Goal: Task Accomplishment & Management: Complete application form

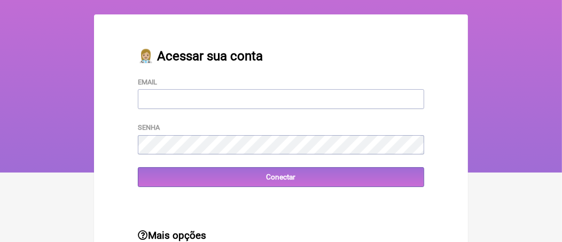
scroll to position [53, 0]
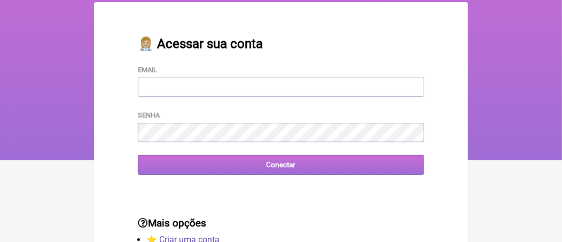
type input "[EMAIL_ADDRESS][DOMAIN_NAME]"
click at [199, 164] on input "Conectar" at bounding box center [281, 165] width 286 height 20
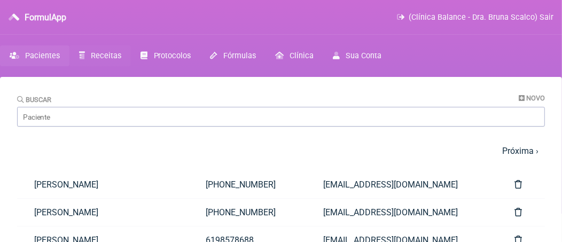
click at [100, 59] on span "Receitas" at bounding box center [106, 55] width 30 height 9
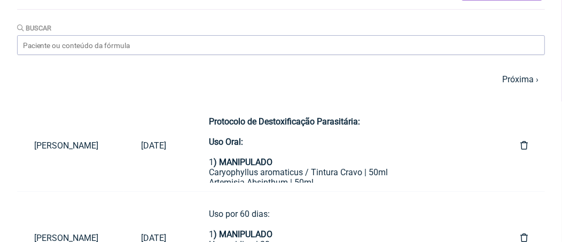
scroll to position [53, 0]
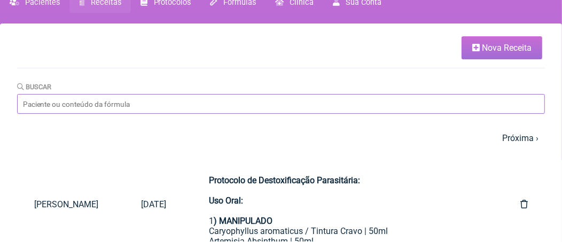
click at [117, 105] on input "Buscar" at bounding box center [281, 104] width 528 height 20
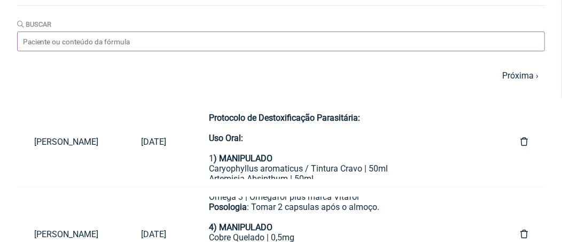
scroll to position [0, 0]
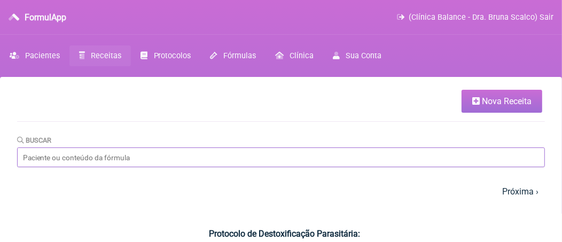
click at [121, 161] on input "Buscar" at bounding box center [281, 157] width 528 height 20
type input "vanessa"
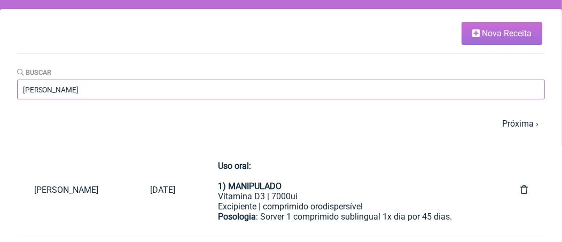
scroll to position [53, 0]
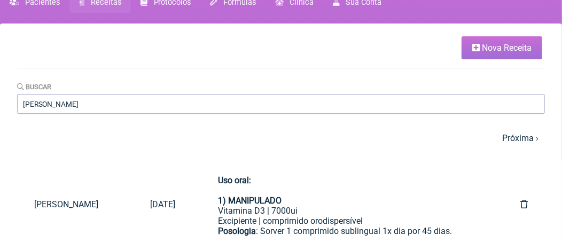
click at [470, 55] on link "Nova Receita" at bounding box center [502, 47] width 81 height 23
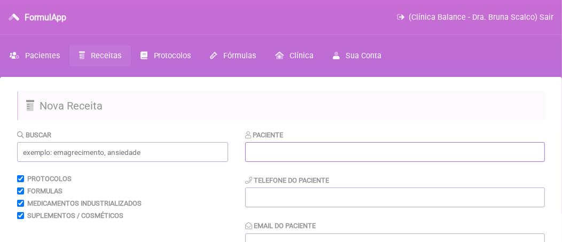
click at [283, 153] on input "text" at bounding box center [395, 152] width 300 height 20
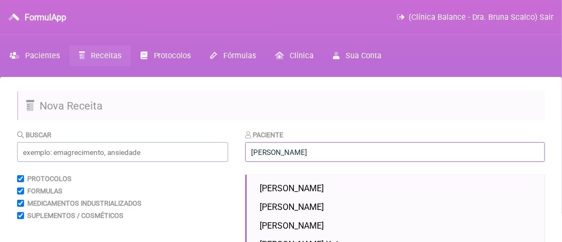
type input "vanessa"
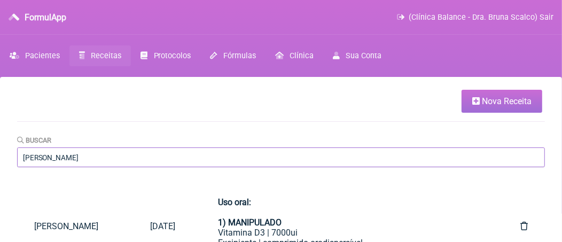
click at [304, 152] on input "[PERSON_NAME]" at bounding box center [281, 157] width 528 height 20
type input "vanessa eduar"
click at [510, 107] on link "Nova Receita" at bounding box center [502, 101] width 81 height 23
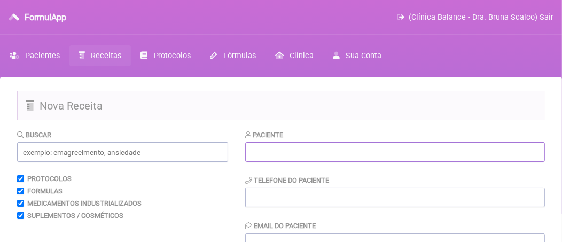
click at [297, 156] on input "text" at bounding box center [395, 152] width 300 height 20
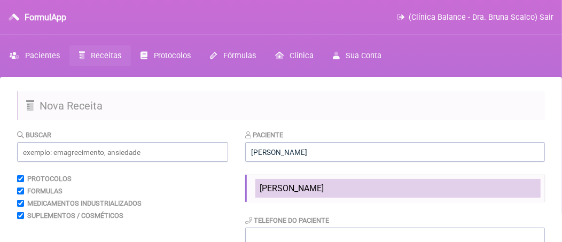
click at [320, 180] on li "Vanessa Eduardo Marques" at bounding box center [397, 188] width 285 height 19
type input "Vanessa Eduardo Marques"
type input "(24) 99826-4027"
type input "vanessafeam@gmail.com"
type input "086.531.847-67"
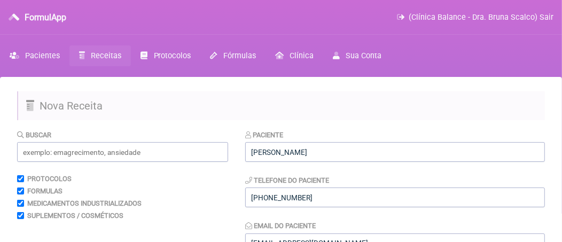
click at [423, 118] on h2 "Nova Receita" at bounding box center [281, 105] width 528 height 29
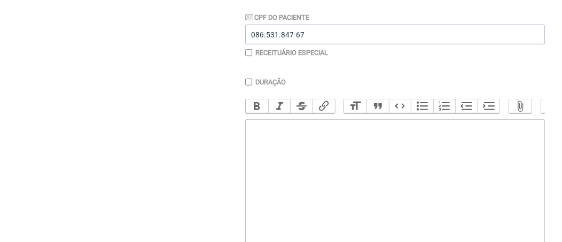
scroll to position [321, 0]
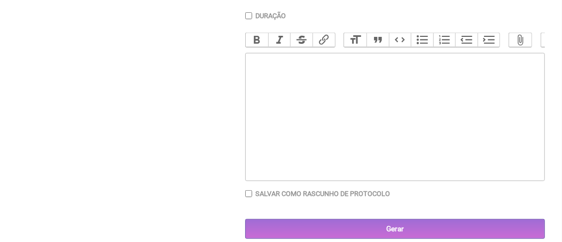
click at [350, 107] on trix-editor at bounding box center [395, 117] width 300 height 128
paste trix-editor "<div><strong><br>Prezado Dr. [Nome do Cardiologista],<br></strong><br></div><di…"
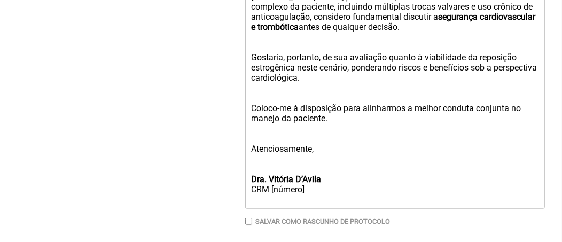
scroll to position [672, 0]
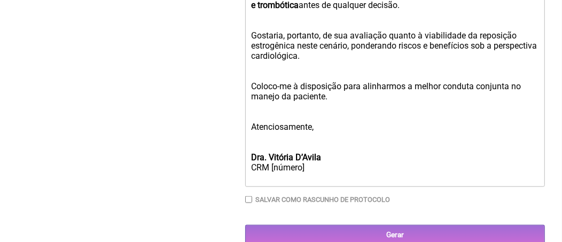
drag, startPoint x: 307, startPoint y: 173, endPoint x: 252, endPoint y: 174, distance: 54.5
click at [252, 174] on div "Dra. Vitória D’Avila CRM [número]" at bounding box center [395, 162] width 289 height 41
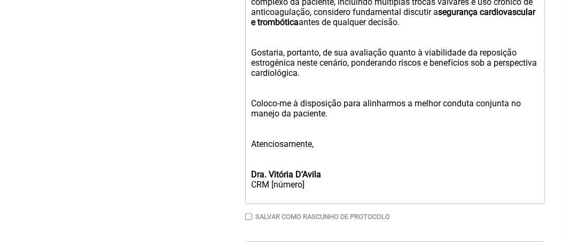
scroll to position [642, 0]
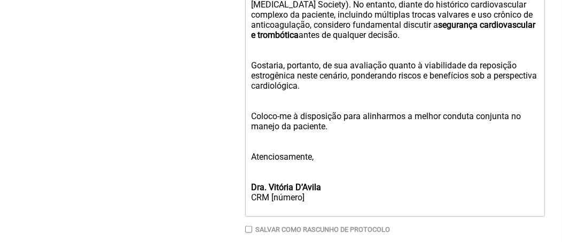
click at [289, 207] on div "Dra. Vitória D’Avila CRM [número]" at bounding box center [395, 192] width 289 height 41
drag, startPoint x: 304, startPoint y: 201, endPoint x: 272, endPoint y: 200, distance: 32.1
click at [272, 200] on div "Dra. Vitória D’Avila CRM [número]" at bounding box center [395, 192] width 289 height 41
click at [309, 207] on div "Dra. Vitória D’Avila CRM 49286" at bounding box center [395, 192] width 289 height 41
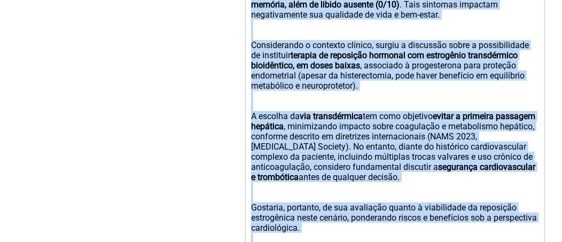
scroll to position [588, 0]
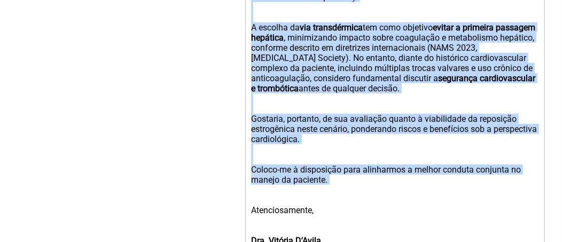
drag, startPoint x: 250, startPoint y: 160, endPoint x: 391, endPoint y: 192, distance: 144.2
click at [391, 192] on trix-editor "Prezado Dr. [Nome do Cardiologista], Encaminho para sua avaliação a paciente Va…" at bounding box center [395, 27] width 300 height 485
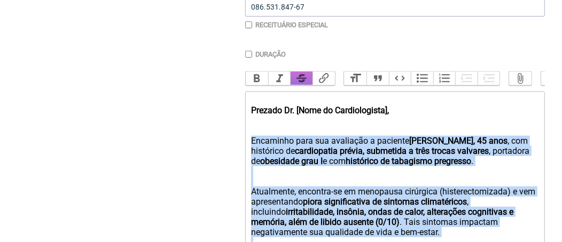
scroll to position [268, 0]
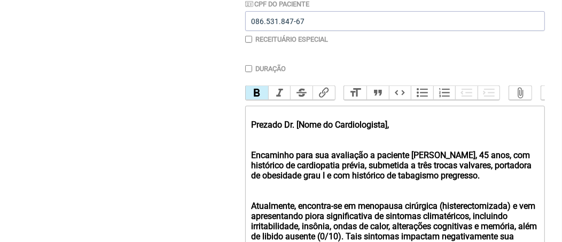
click at [258, 92] on button "Bold" at bounding box center [257, 93] width 22 height 14
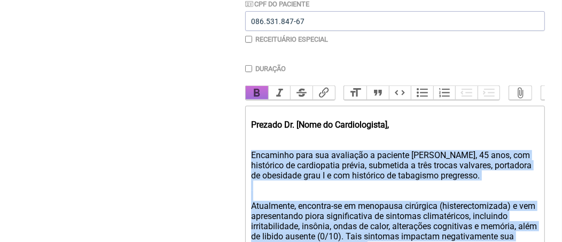
click at [258, 92] on button "Bold" at bounding box center [257, 93] width 22 height 14
click at [396, 173] on div "Encaminho para sua avaliação a paciente Vanessa Eduardo, 45 anos, com histórico…" at bounding box center [395, 165] width 289 height 51
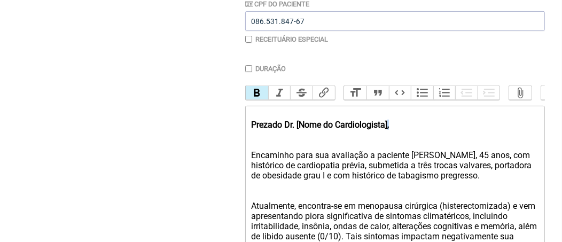
click at [389, 130] on strong "Prezado Dr. [Nome do Cardiologista]," at bounding box center [320, 125] width 138 height 10
click at [388, 130] on strong "Prezado Dr. [Nome do Cardiologista]," at bounding box center [320, 125] width 138 height 10
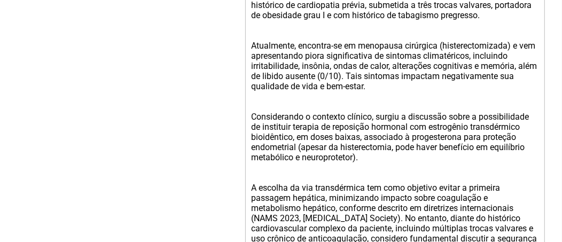
scroll to position [482, 0]
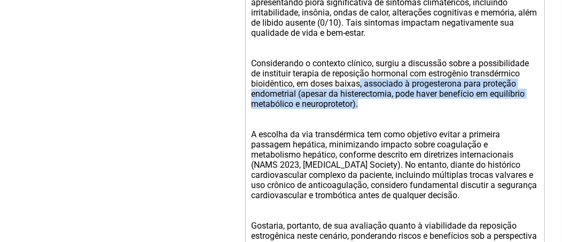
drag, startPoint x: 361, startPoint y: 113, endPoint x: 361, endPoint y: 91, distance: 21.9
click at [361, 91] on div "Considerando o contexto clínico, surgiu a discussão sobre a possibilidade de in…" at bounding box center [395, 83] width 289 height 71
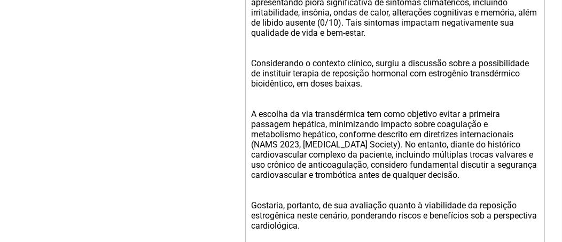
click at [346, 107] on div "A escolha da via transdérmica tem como objetivo evitar a primeira passagem hepá…" at bounding box center [395, 144] width 289 height 91
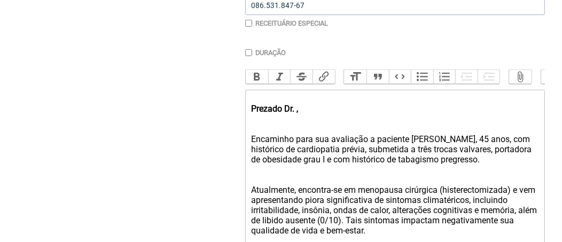
scroll to position [321, 0]
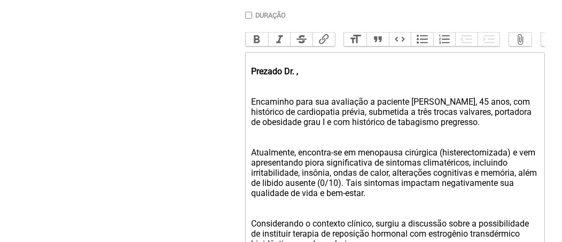
click at [297, 76] on strong "Prezado Dr. ," at bounding box center [274, 71] width 47 height 10
click at [350, 80] on div "Prezado Dr. Sergio Abbes," at bounding box center [395, 71] width 289 height 30
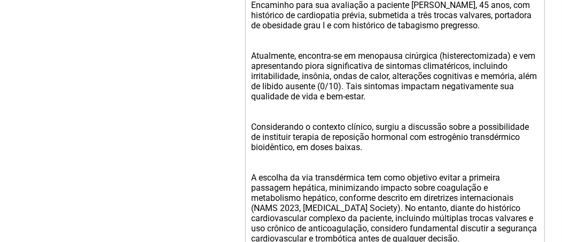
scroll to position [482, 0]
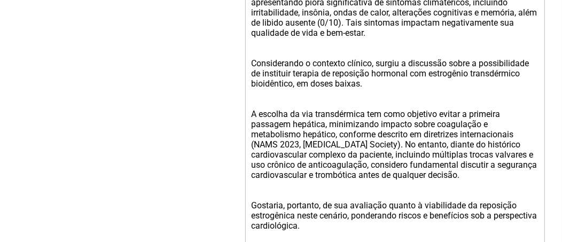
click at [476, 181] on div "A escolha da via transdérmica tem como objetivo evitar a primeira passagem hepá…" at bounding box center [395, 144] width 289 height 91
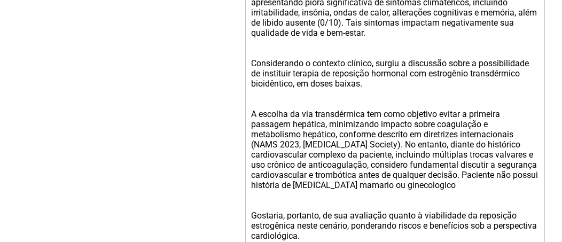
click at [308, 192] on div "A escolha da via transdérmica tem como objetivo evitar a primeira passagem hepá…" at bounding box center [395, 150] width 289 height 102
click at [491, 191] on div "A escolha da via transdérmica tem como objetivo evitar a primeira passagem hepá…" at bounding box center [395, 150] width 289 height 102
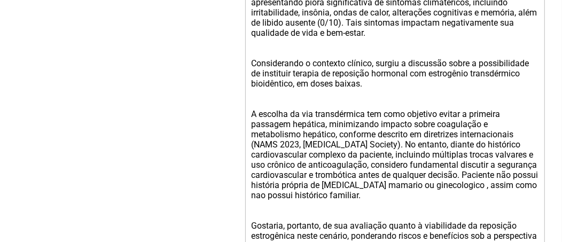
type trix-editor "<div><strong><br>Prezado Dr. Sergio Abbes<br></strong><br></div><div><br>Encami…"
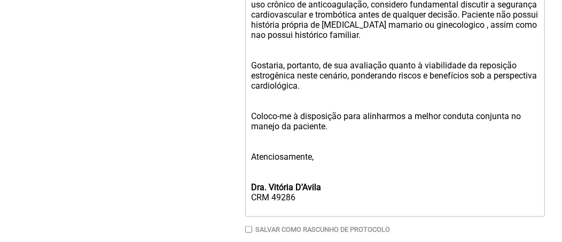
scroll to position [695, 0]
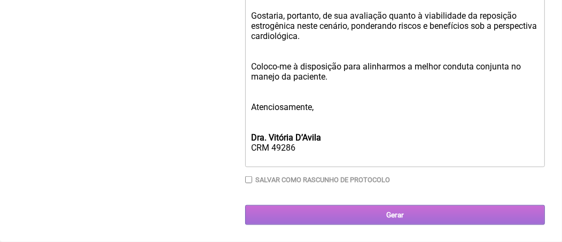
click at [359, 218] on input "Gerar" at bounding box center [395, 215] width 300 height 20
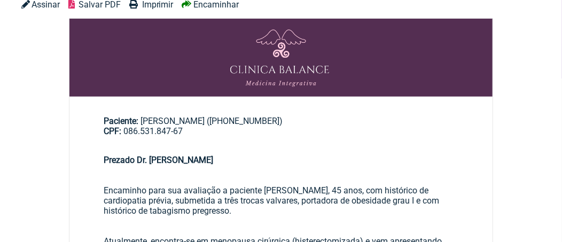
scroll to position [53, 0]
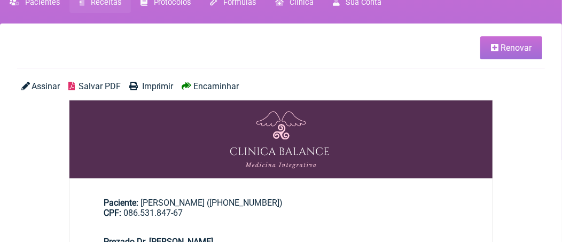
click at [102, 88] on span "Salvar PDF" at bounding box center [100, 86] width 42 height 10
